Goal: Transaction & Acquisition: Purchase product/service

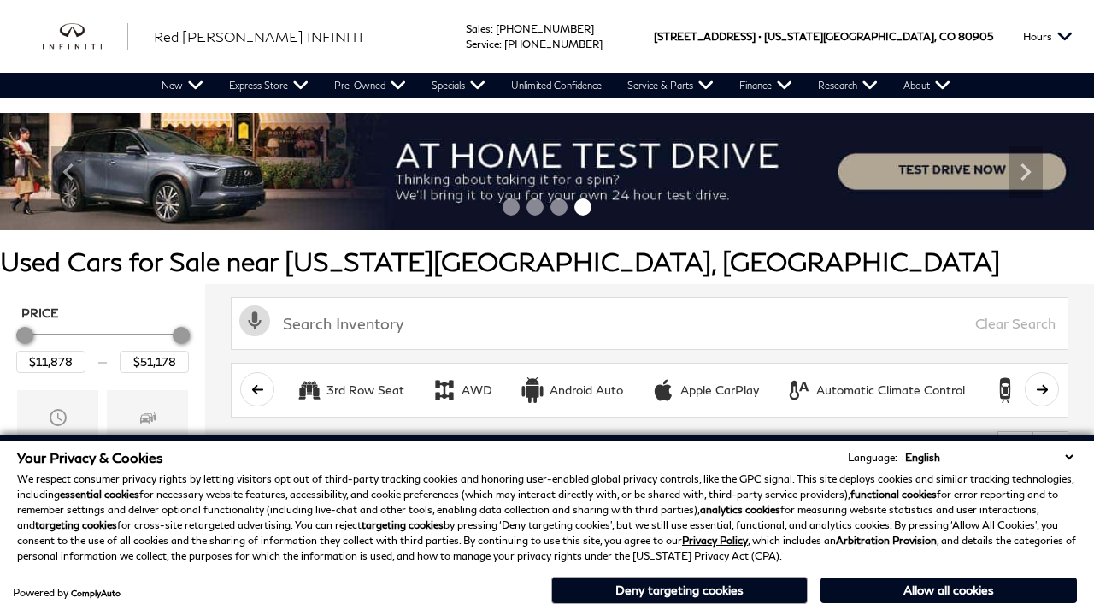
scroll to position [939, 0]
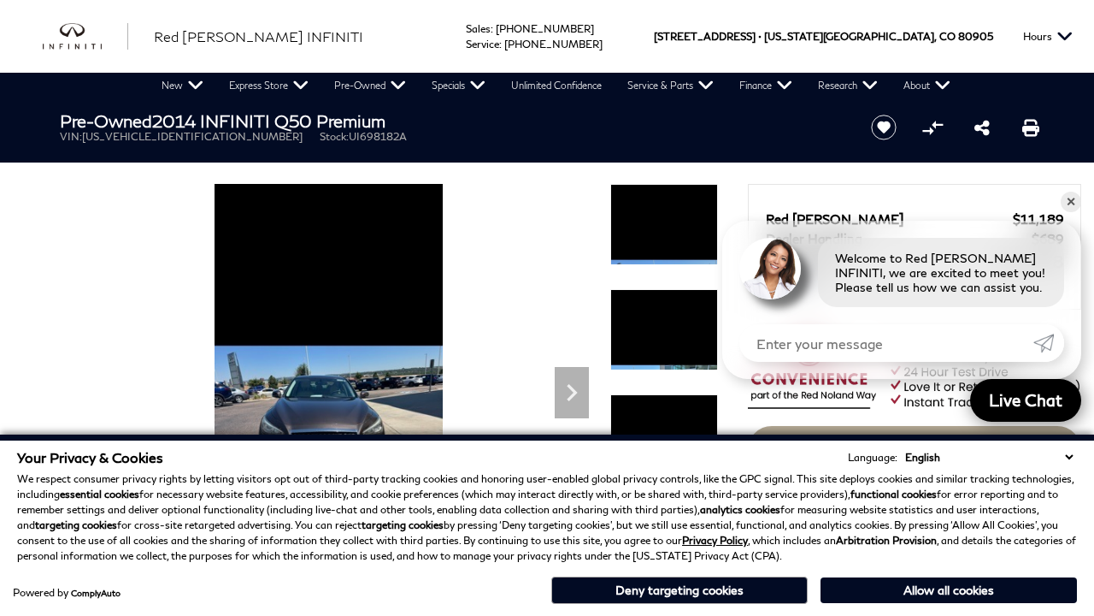
scroll to position [1474, 0]
